Goal: Task Accomplishment & Management: Use online tool/utility

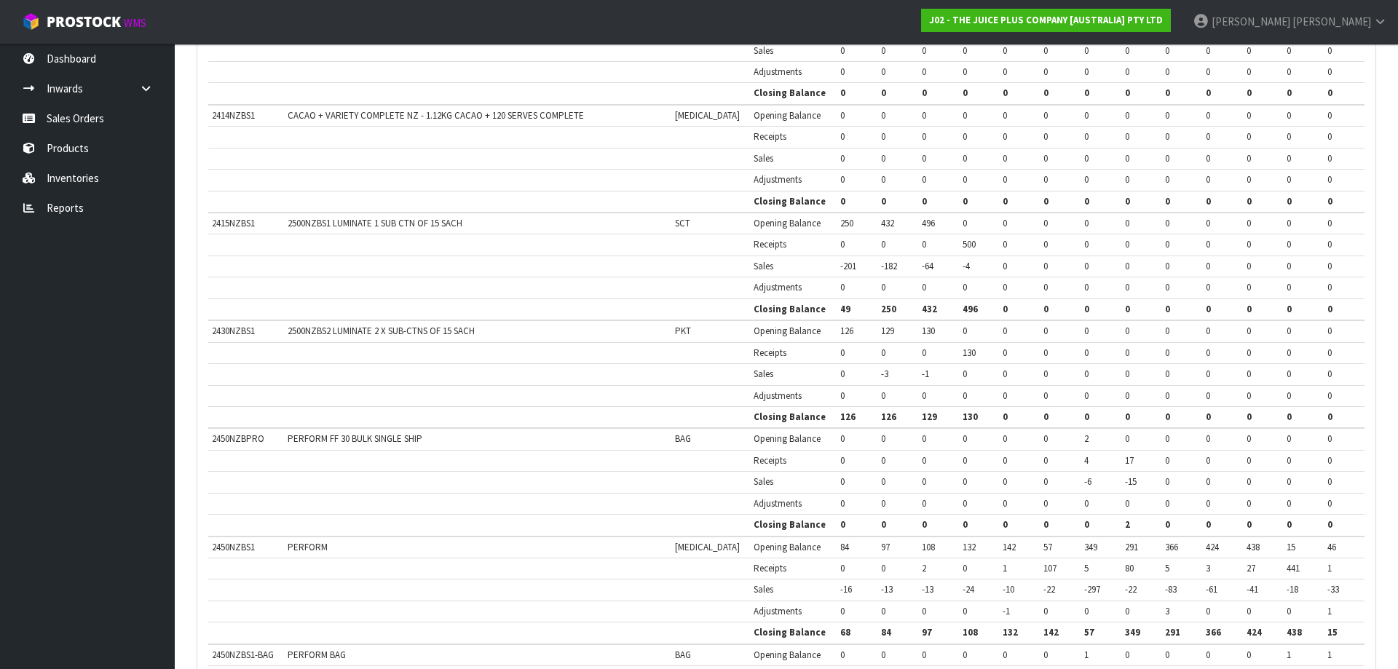
scroll to position [2252, 0]
click at [74, 209] on link "Reports" at bounding box center [87, 208] width 175 height 30
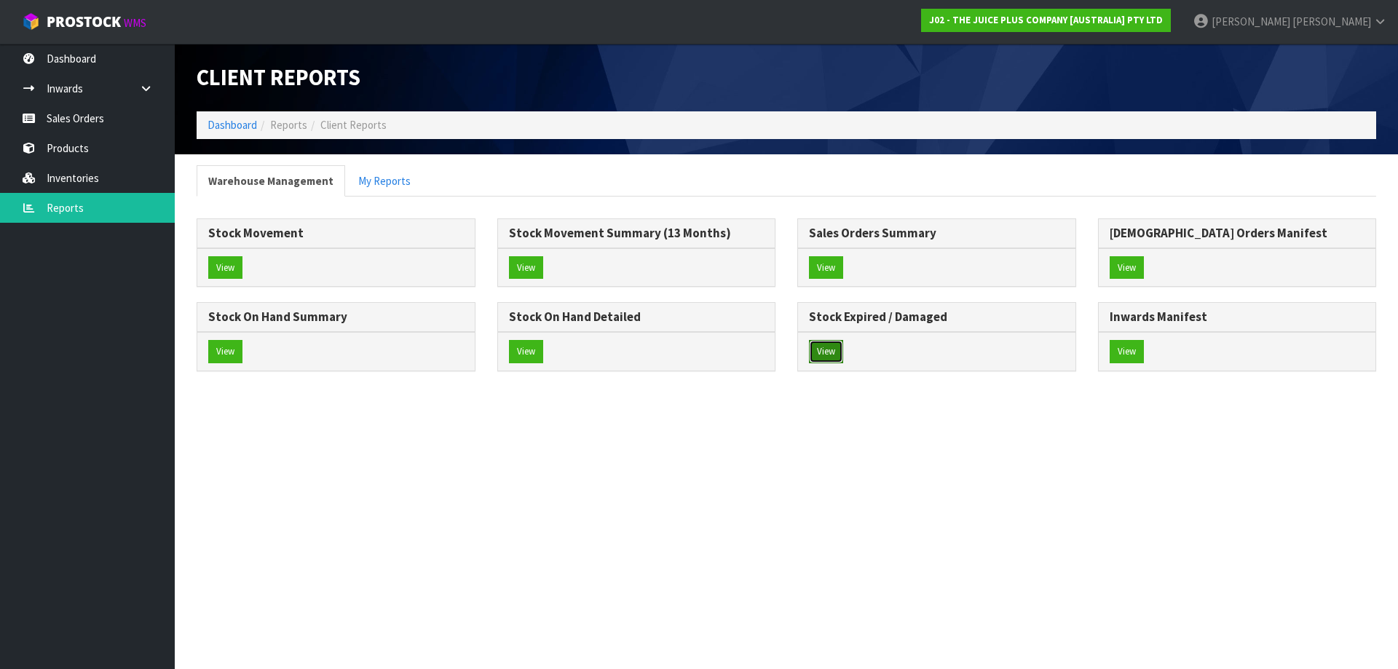
click at [828, 348] on button "View" at bounding box center [826, 351] width 34 height 23
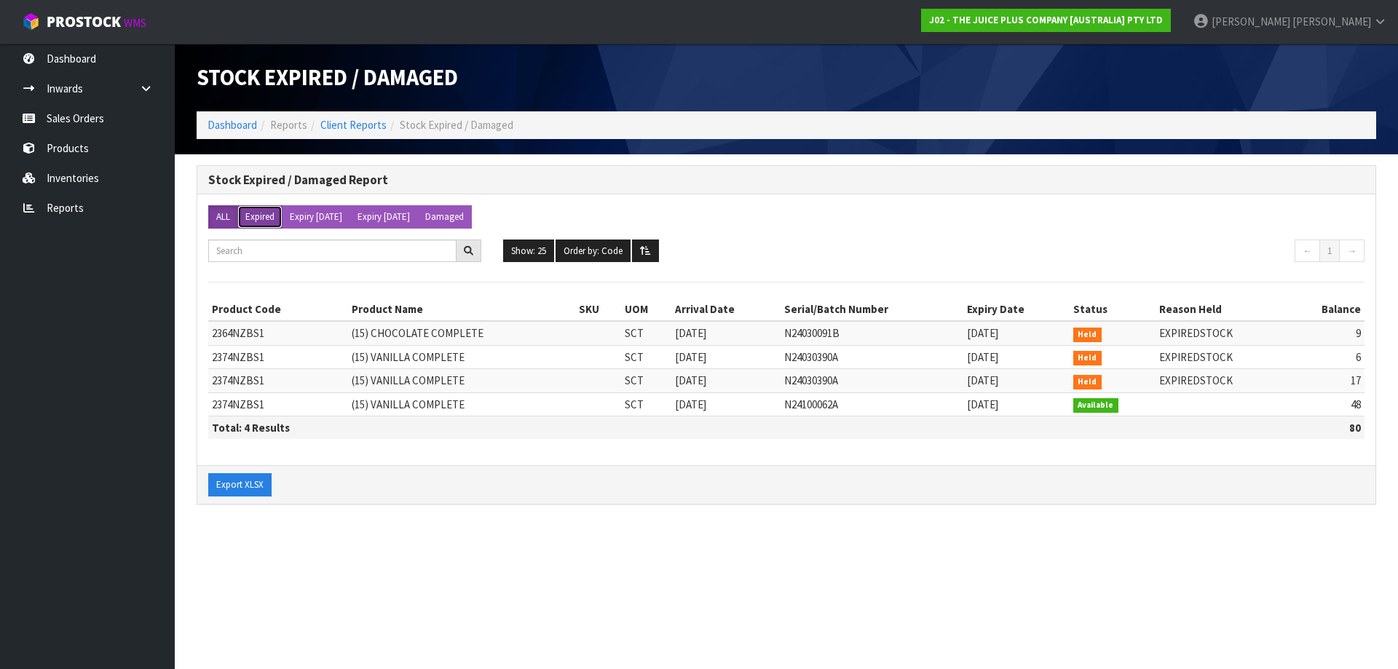
click at [268, 219] on button "Expired" at bounding box center [259, 216] width 45 height 23
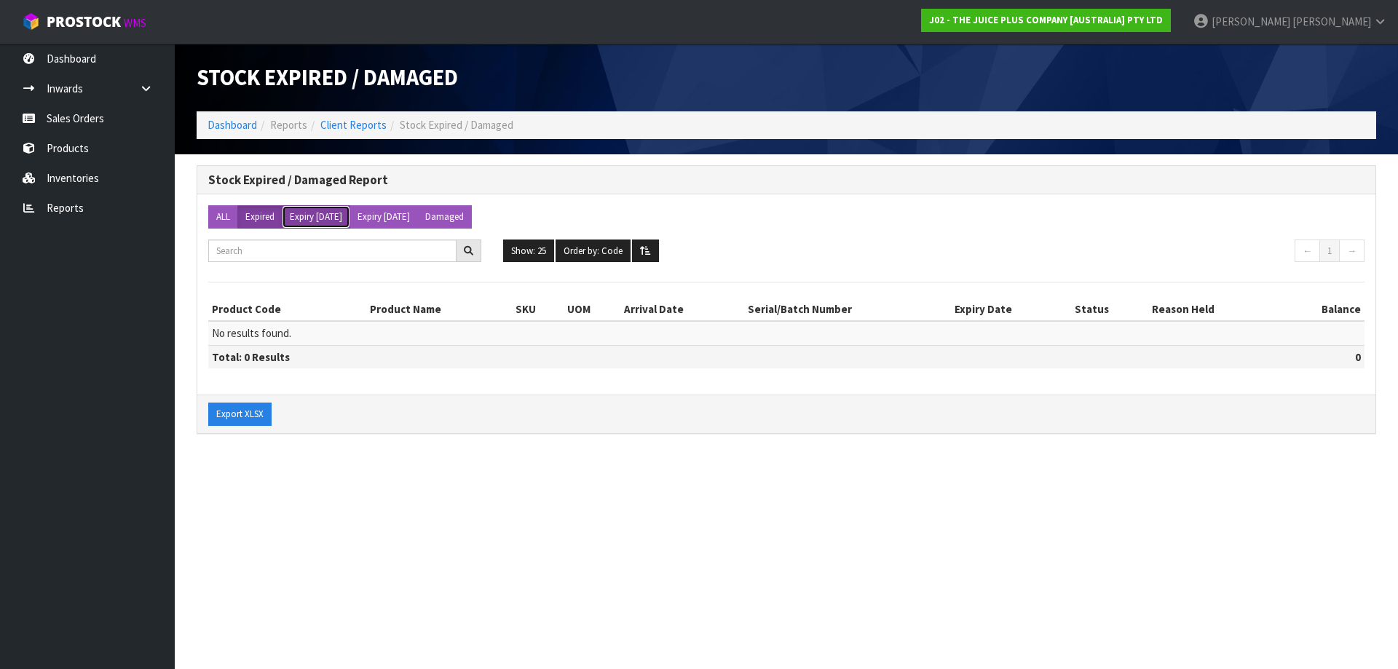
click at [304, 223] on button "Expiry [DATE]" at bounding box center [316, 216] width 68 height 23
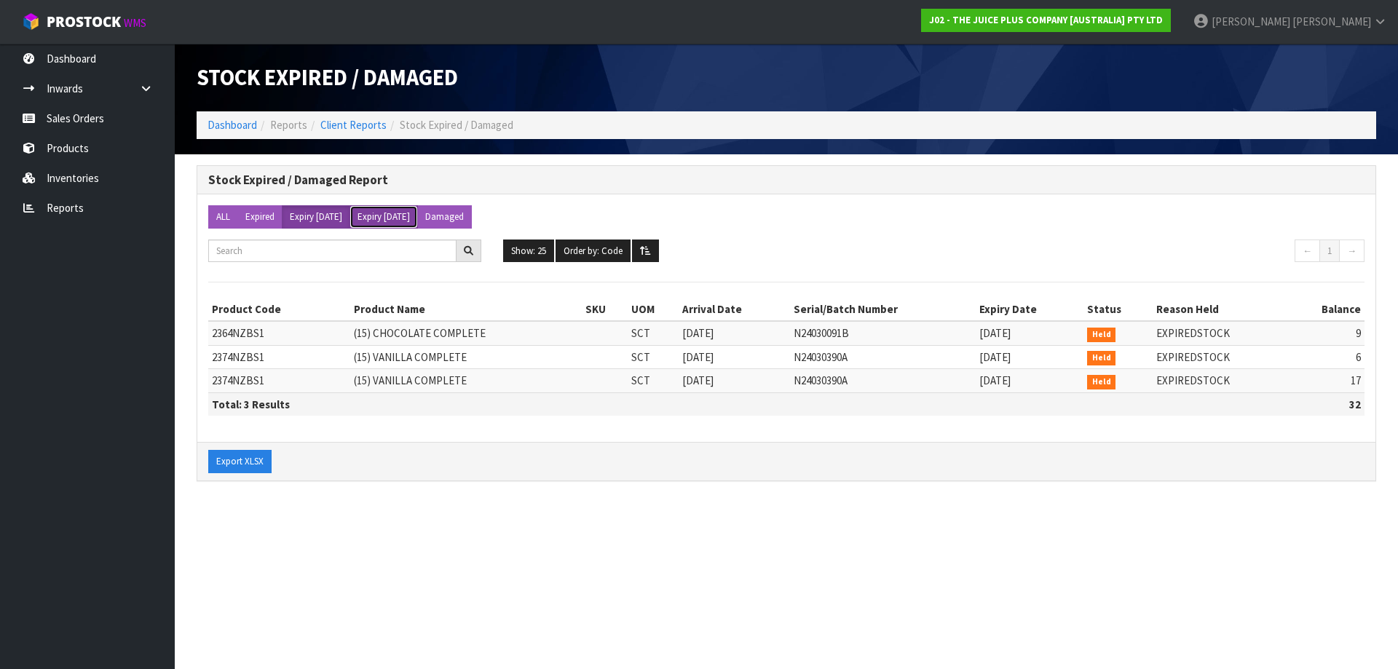
click at [389, 217] on button "Expiry [DATE]" at bounding box center [383, 216] width 68 height 23
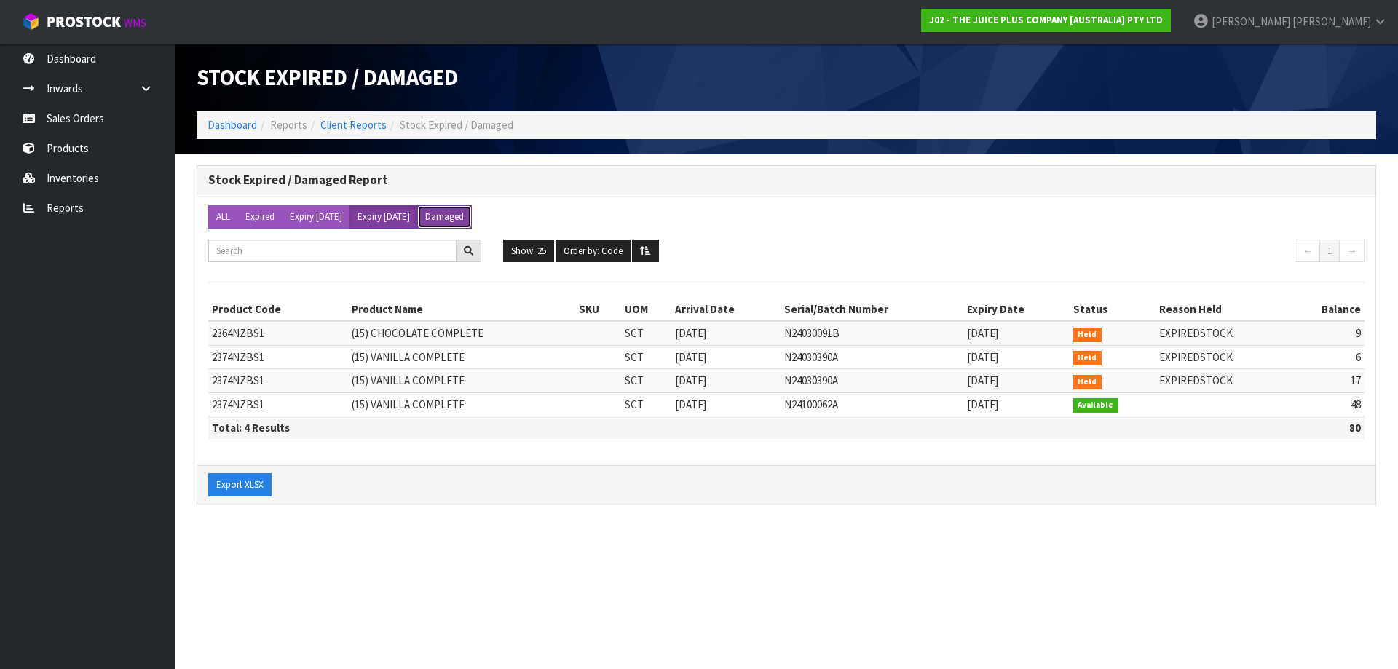
click at [472, 218] on button "Damaged" at bounding box center [444, 216] width 55 height 23
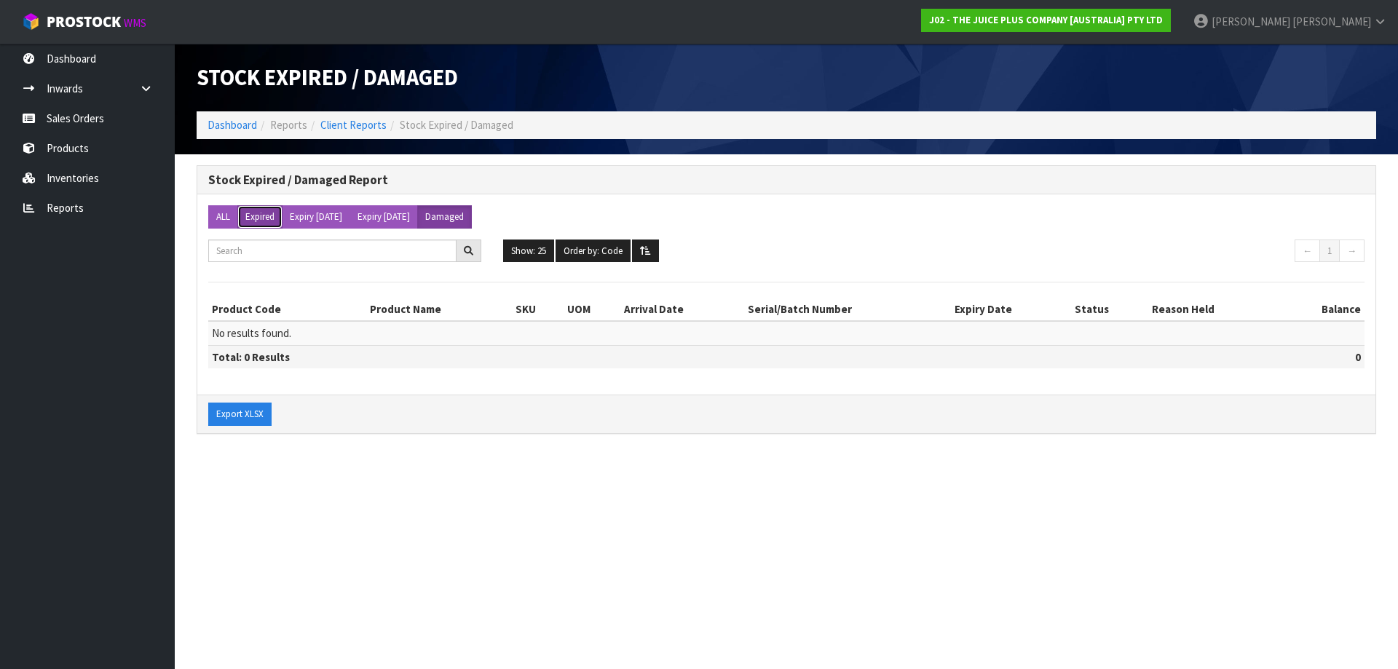
click at [266, 211] on button "Expired" at bounding box center [259, 216] width 45 height 23
click at [320, 215] on button "Expiry [DATE]" at bounding box center [316, 216] width 68 height 23
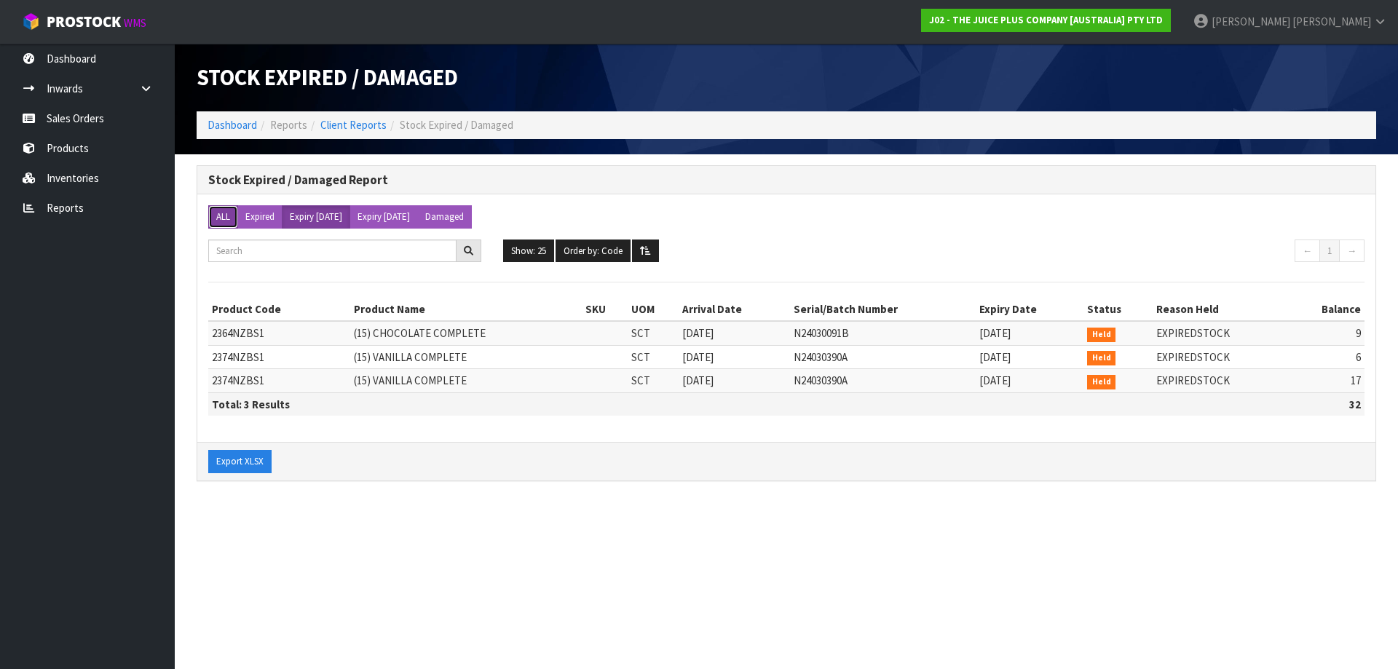
click at [222, 216] on button "ALL" at bounding box center [223, 216] width 30 height 23
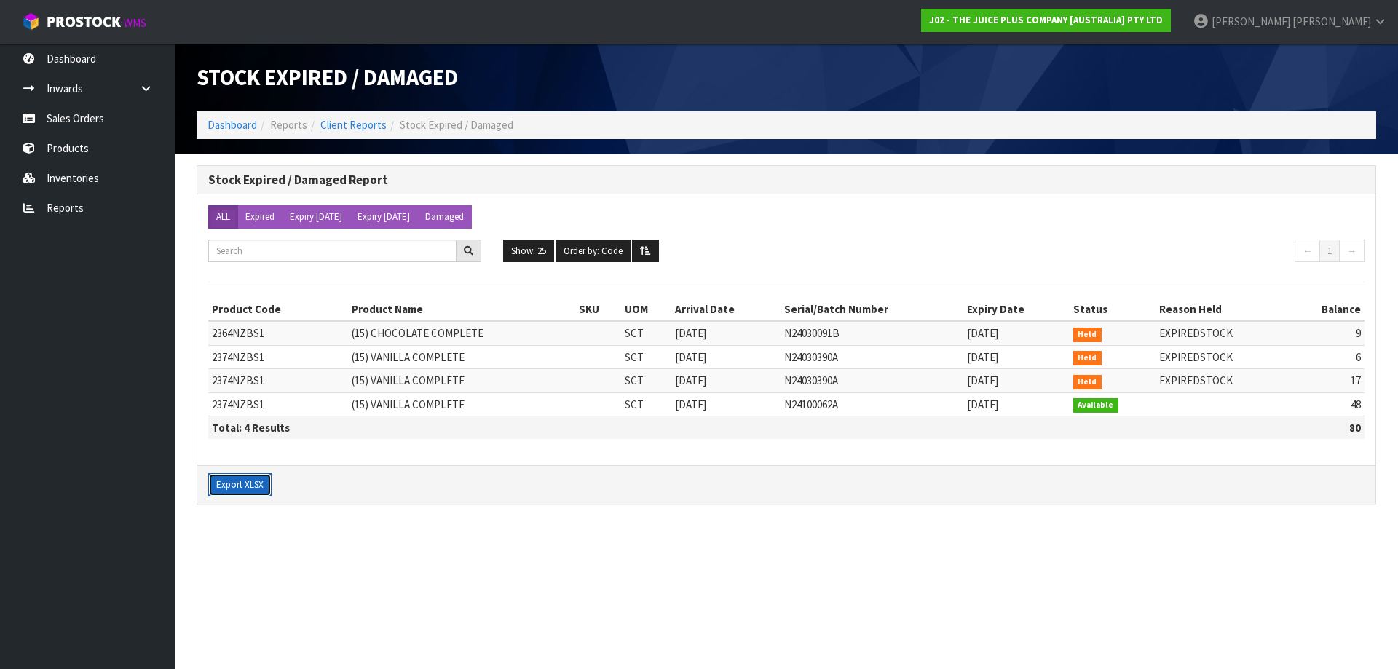
click at [242, 486] on button "Export XLSX" at bounding box center [239, 484] width 63 height 23
